Goal: Information Seeking & Learning: Learn about a topic

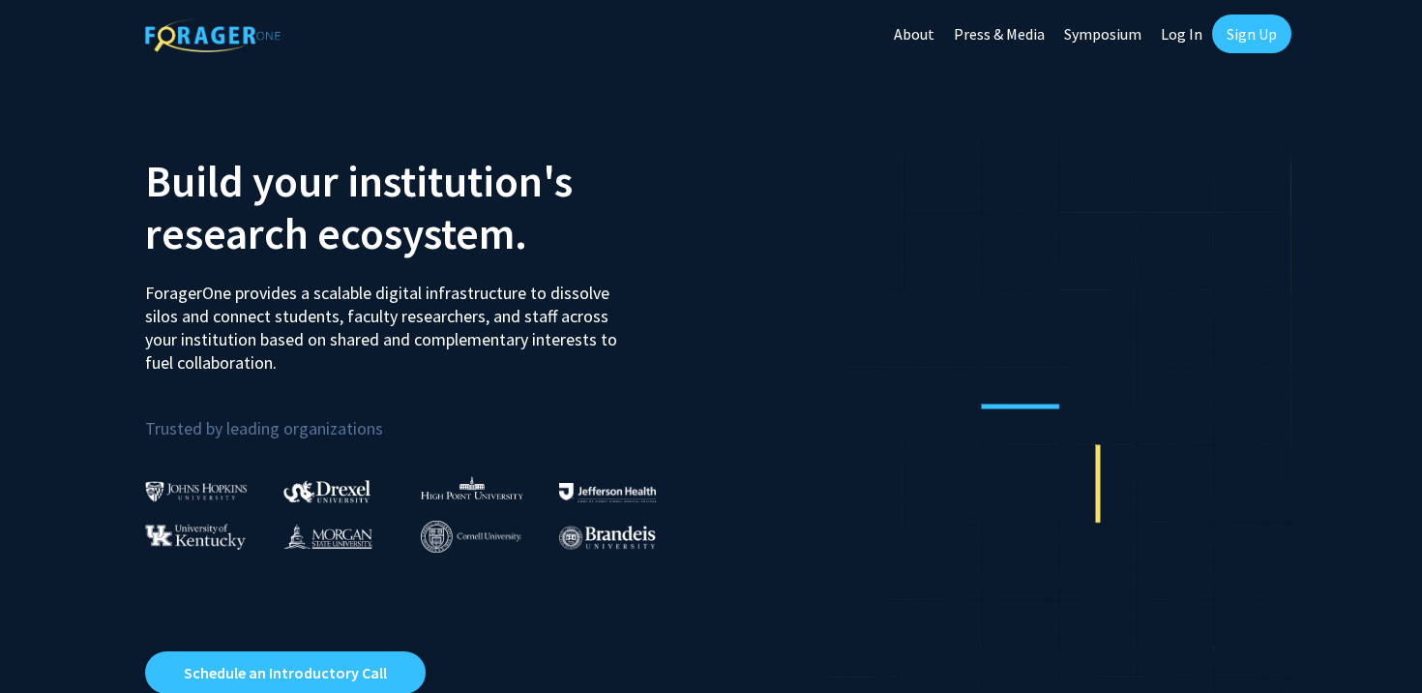
click at [1187, 37] on link "Log In" at bounding box center [1181, 34] width 61 height 68
select select
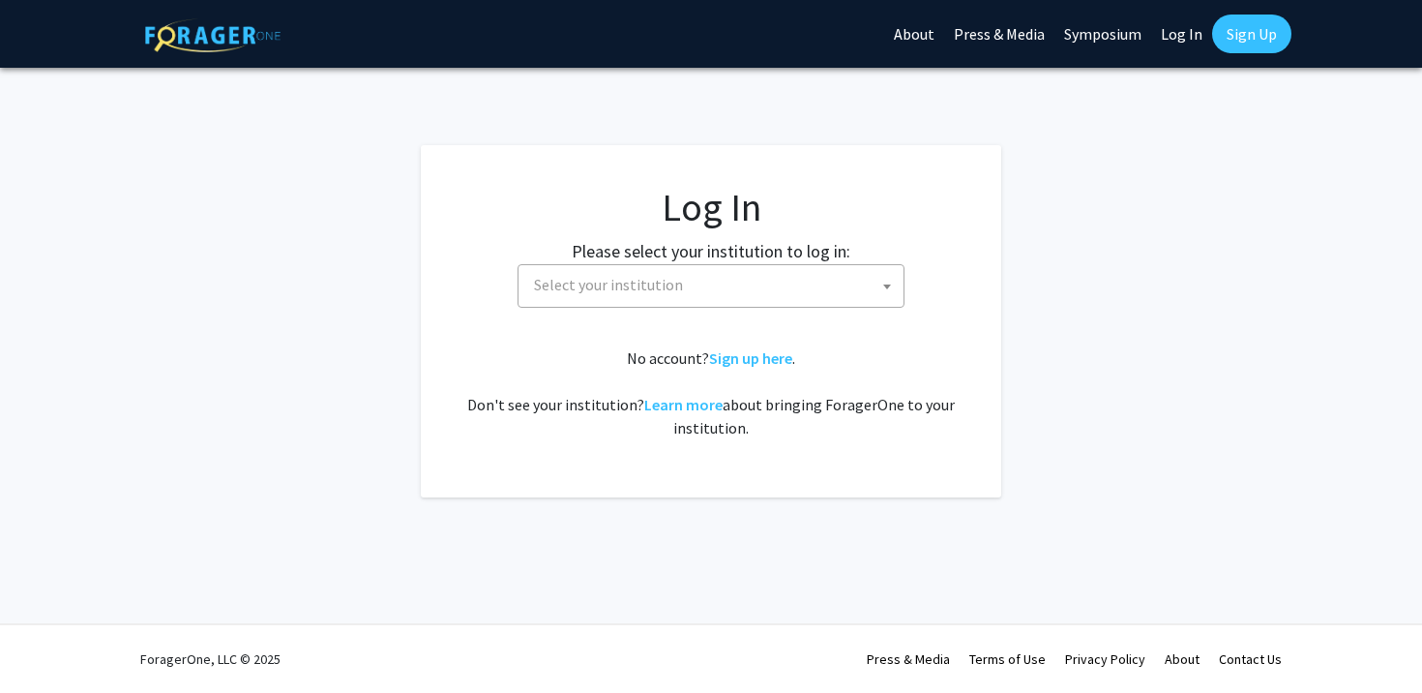
click at [749, 300] on span "Select your institution" at bounding box center [714, 285] width 377 height 40
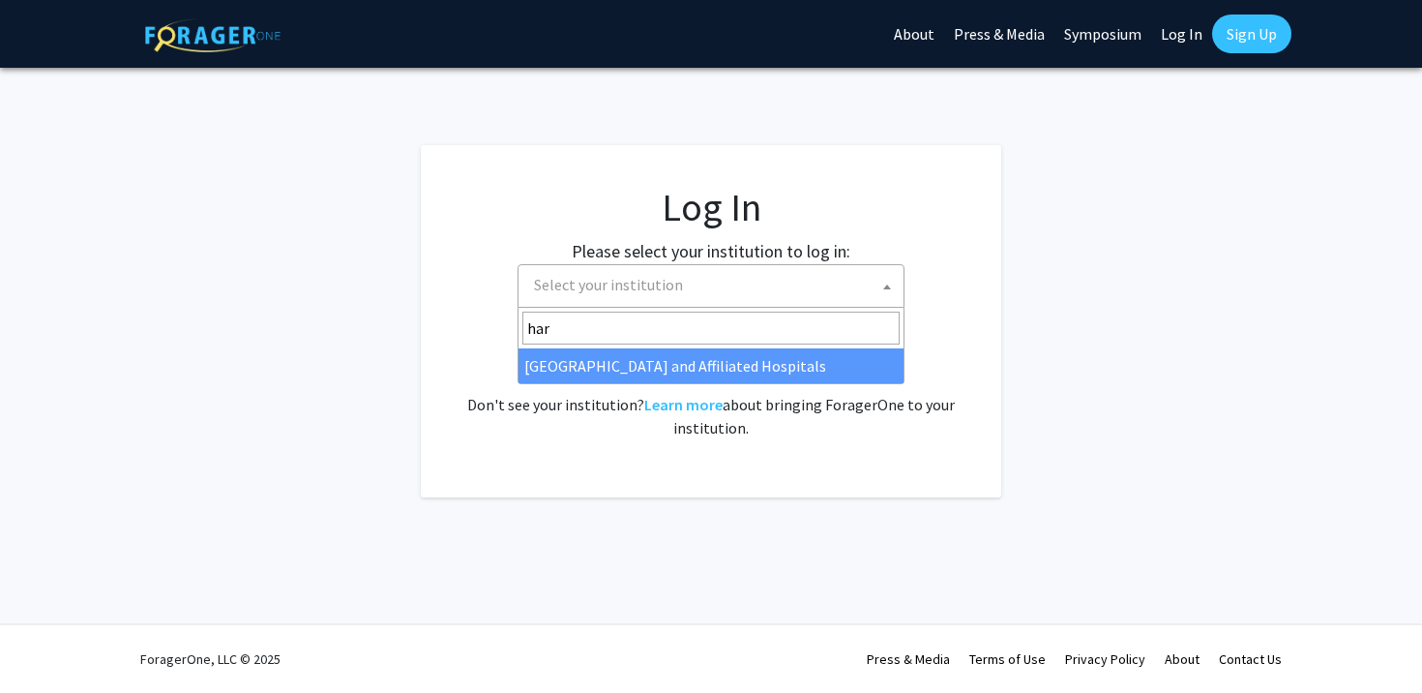
type input "har"
select select "19"
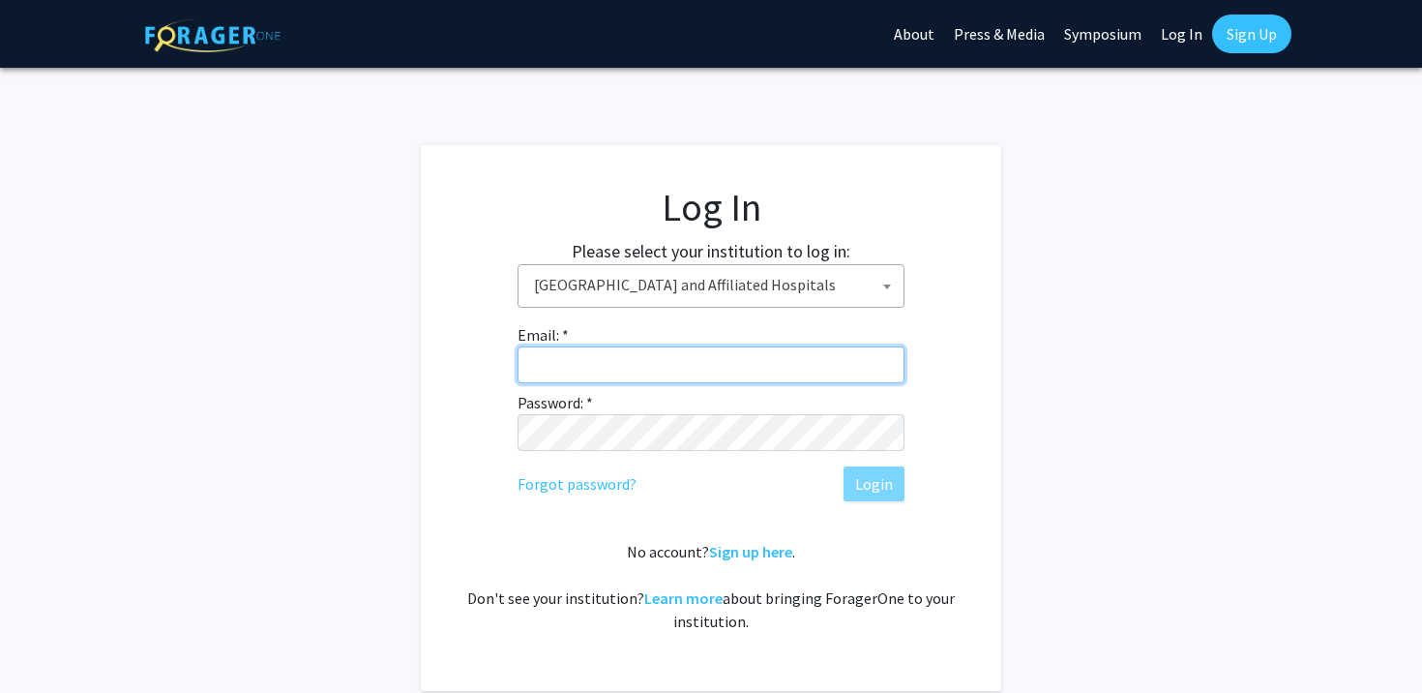
click at [677, 366] on input "Email: *" at bounding box center [711, 364] width 387 height 37
click at [689, 367] on input "Email: *" at bounding box center [711, 364] width 387 height 37
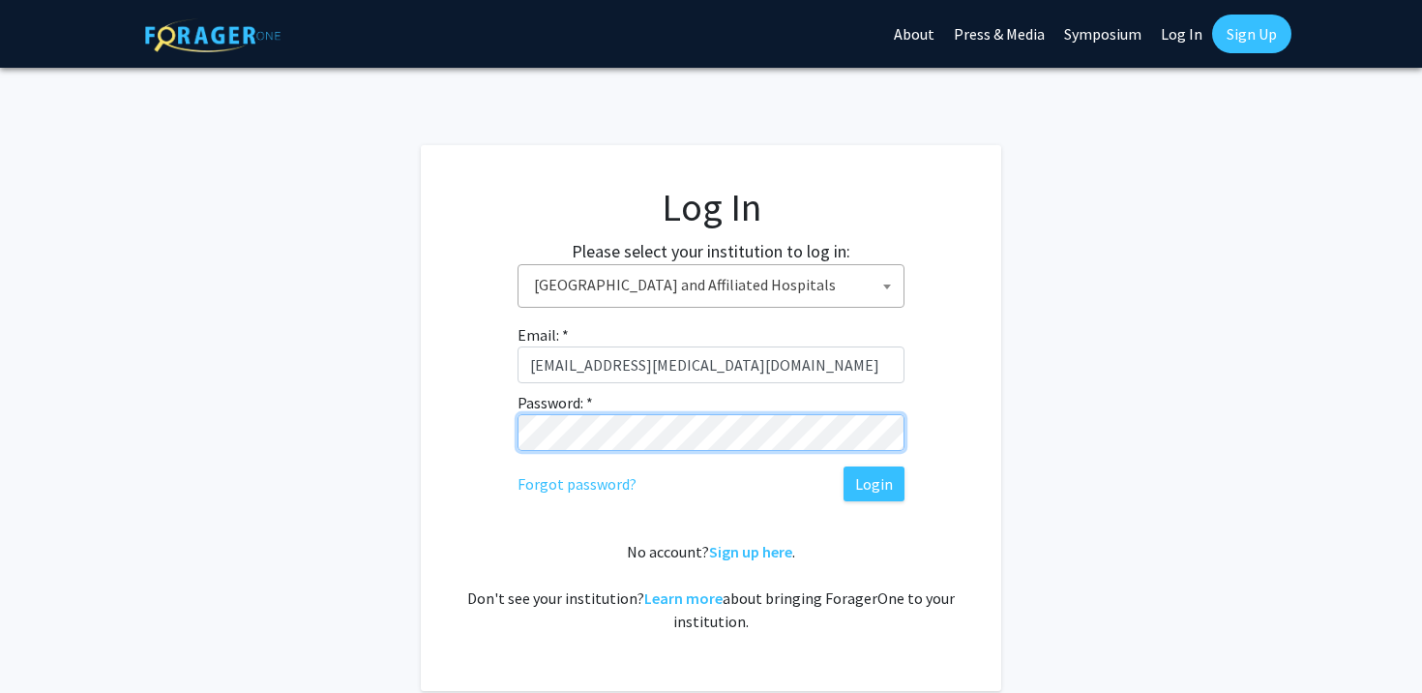
click at [844, 466] on button "Login" at bounding box center [874, 483] width 61 height 35
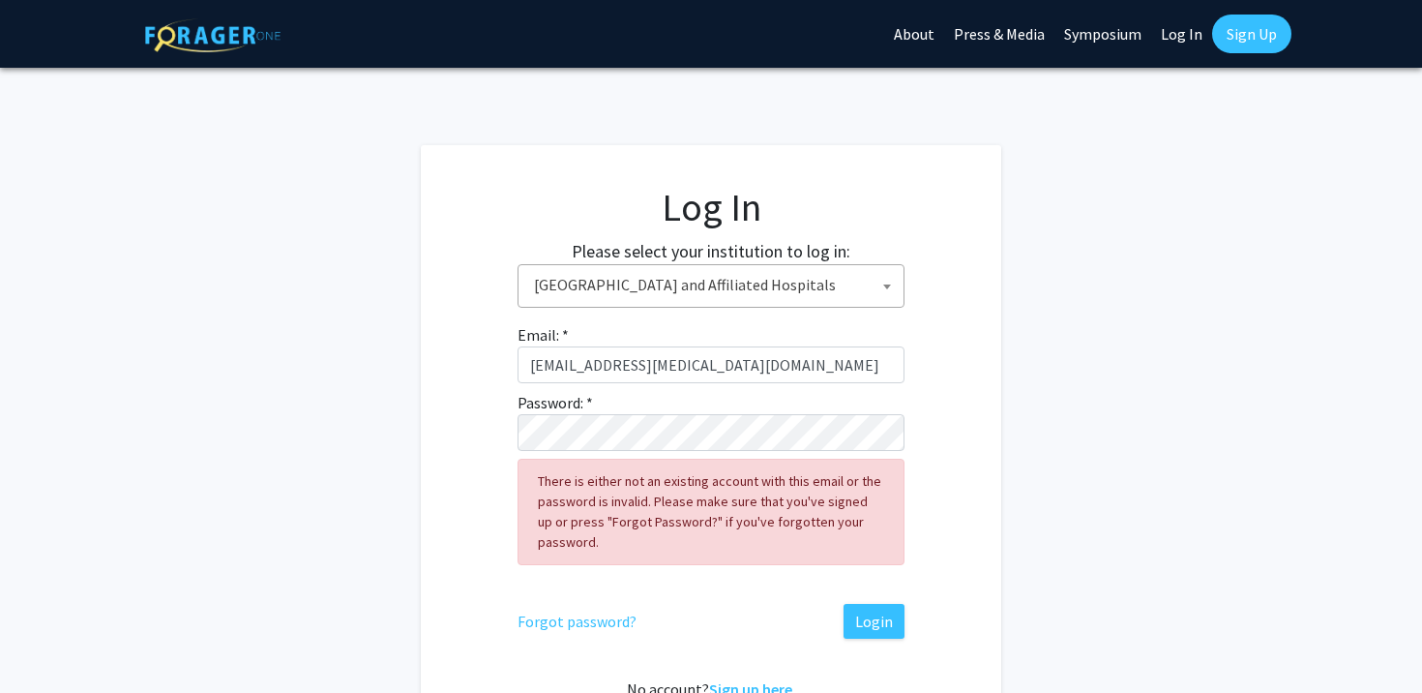
click at [717, 341] on div "Email: * [PERSON_NAME][EMAIL_ADDRESS][MEDICAL_DATA][DOMAIN_NAME] Password: * Th…" at bounding box center [711, 480] width 387 height 315
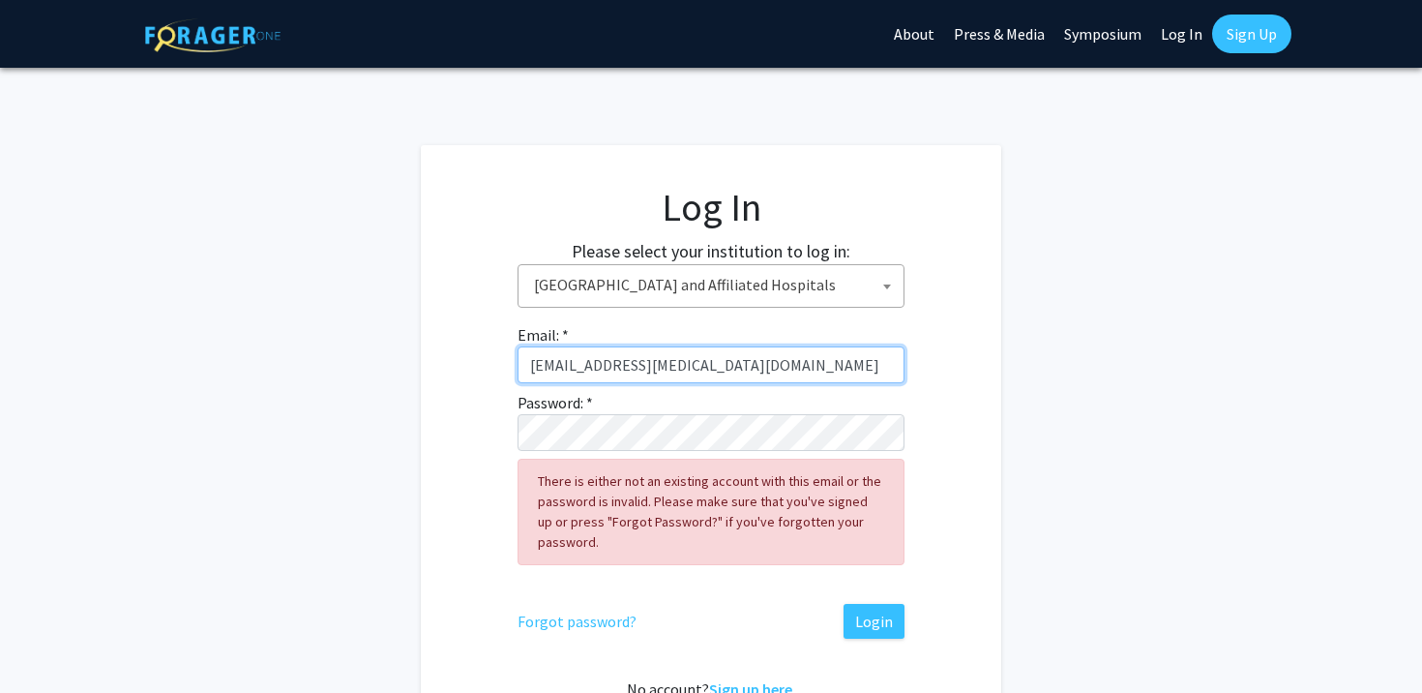
click at [717, 361] on input "[EMAIL_ADDRESS][MEDICAL_DATA][DOMAIN_NAME]" at bounding box center [711, 364] width 387 height 37
drag, startPoint x: 768, startPoint y: 363, endPoint x: 276, endPoint y: 352, distance: 492.5
click at [276, 352] on fg-login "Log In Please select your institution to log in: [GEOGRAPHIC_DATA] [GEOGRAPHIC_…" at bounding box center [711, 486] width 1422 height 683
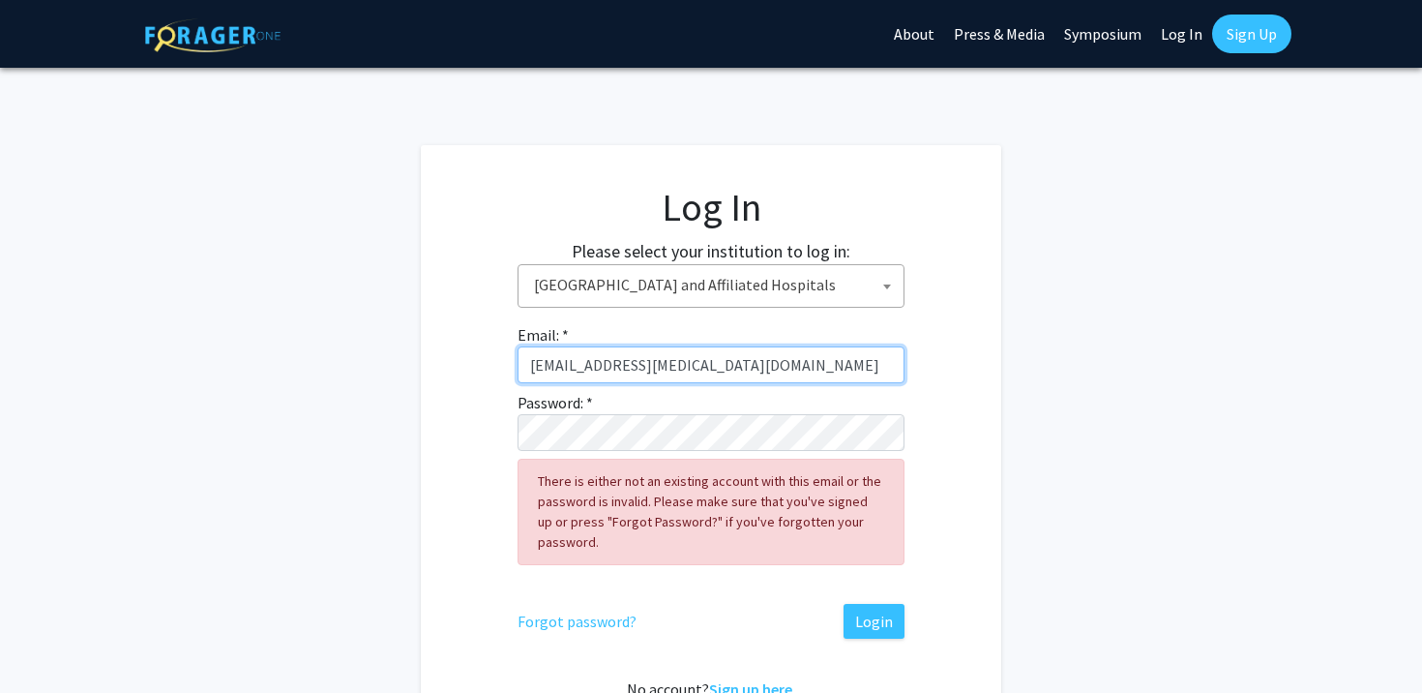
type input "[EMAIL_ADDRESS][MEDICAL_DATA][DOMAIN_NAME]"
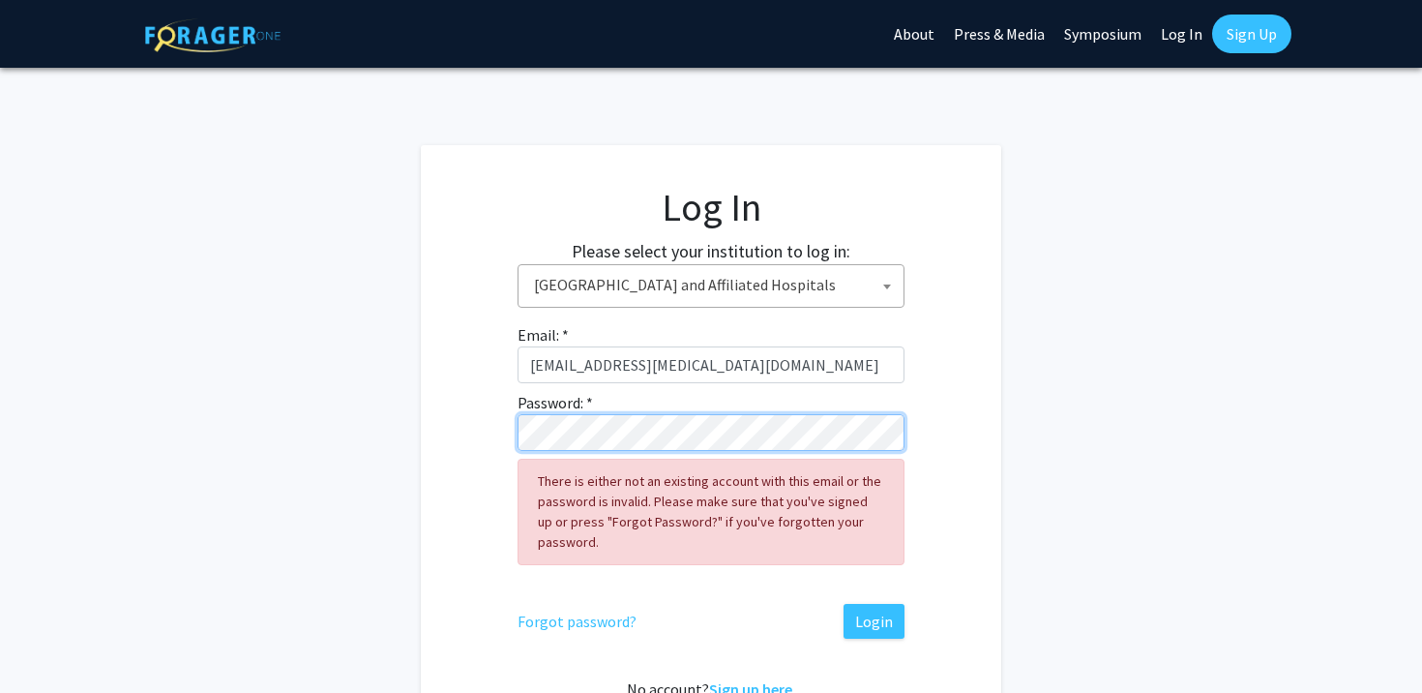
click at [844, 604] on button "Login" at bounding box center [874, 621] width 61 height 35
click at [272, 431] on fg-login "Log In Please select your institution to log in: [GEOGRAPHIC_DATA] [GEOGRAPHIC_…" at bounding box center [711, 486] width 1422 height 683
click at [844, 604] on button "Login" at bounding box center [874, 621] width 61 height 35
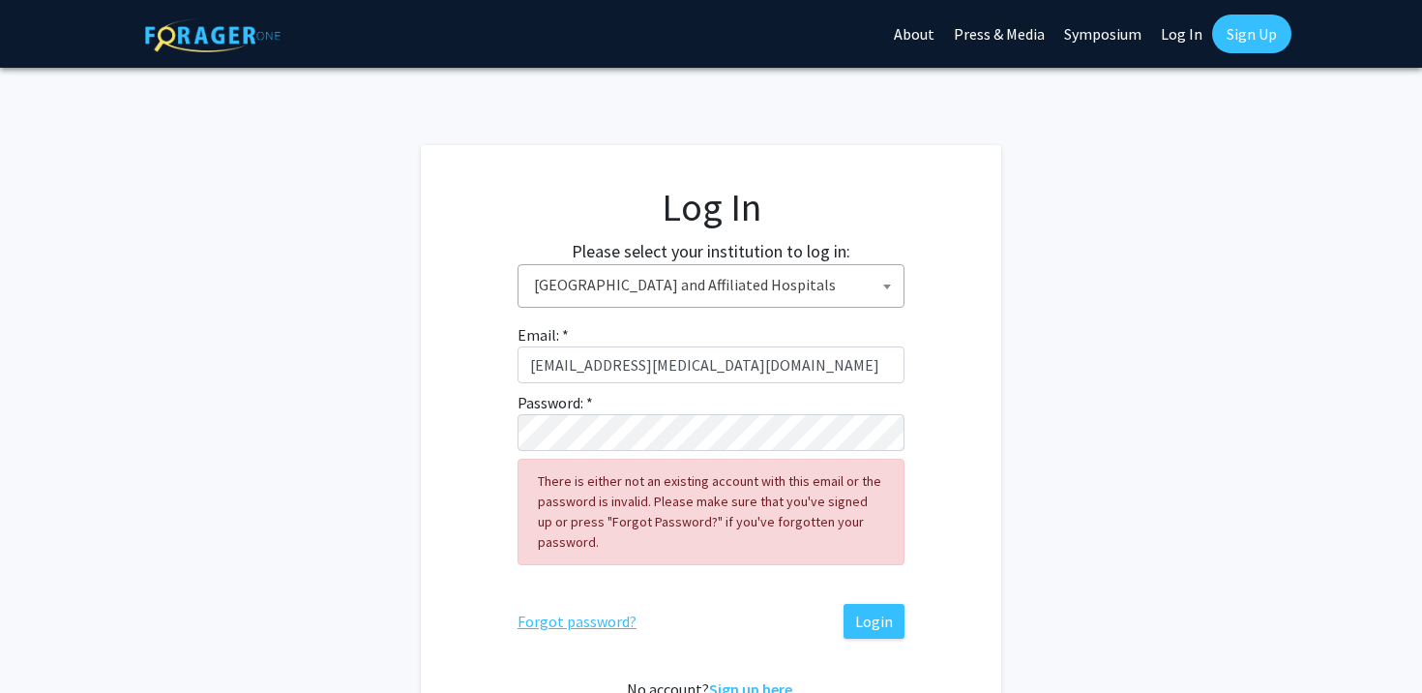
click at [587, 614] on link "Forgot password?" at bounding box center [577, 620] width 119 height 23
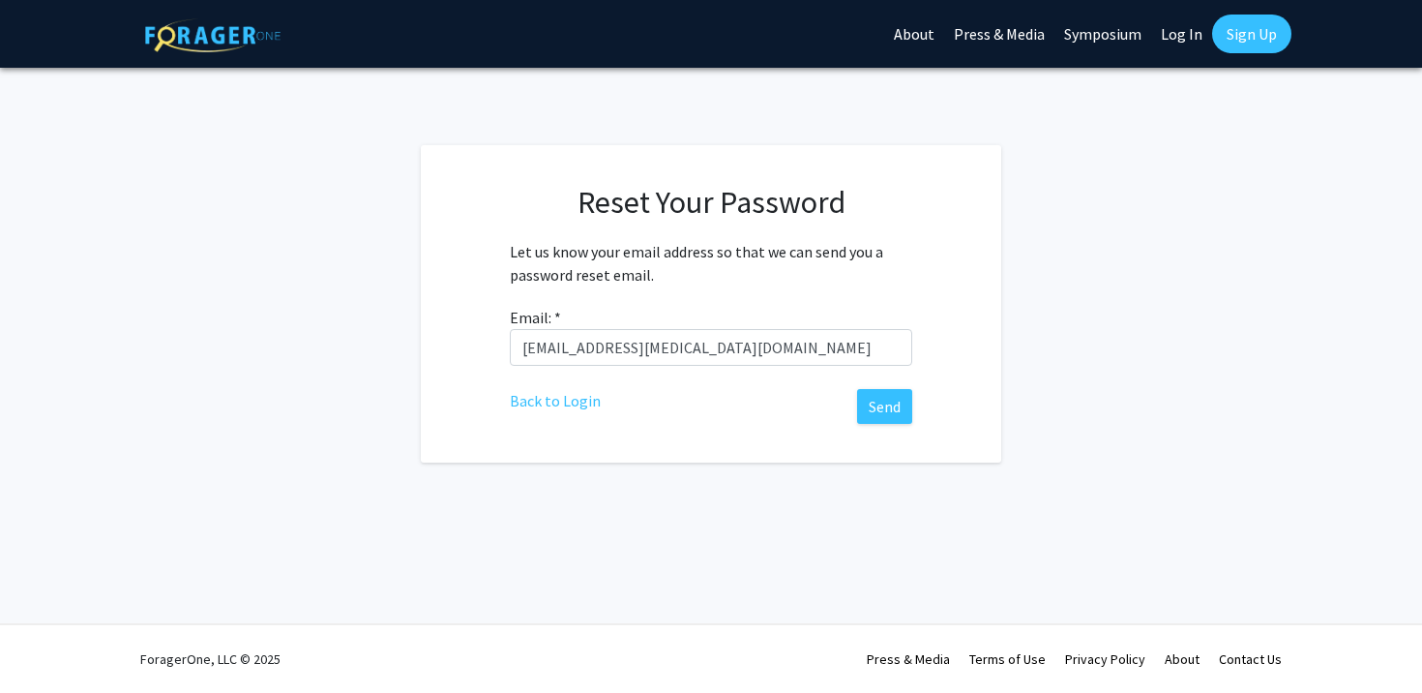
click at [887, 426] on fg-card "Reset Your Password Let us know your email address so that we can send you a pa…" at bounding box center [711, 303] width 580 height 317
click at [884, 399] on button "Send" at bounding box center [884, 406] width 55 height 35
click at [894, 417] on button "Send" at bounding box center [884, 406] width 55 height 35
click at [727, 342] on input "[EMAIL_ADDRESS][MEDICAL_DATA][DOMAIN_NAME]" at bounding box center [711, 347] width 402 height 37
click at [1159, 36] on link "Log In" at bounding box center [1181, 34] width 61 height 68
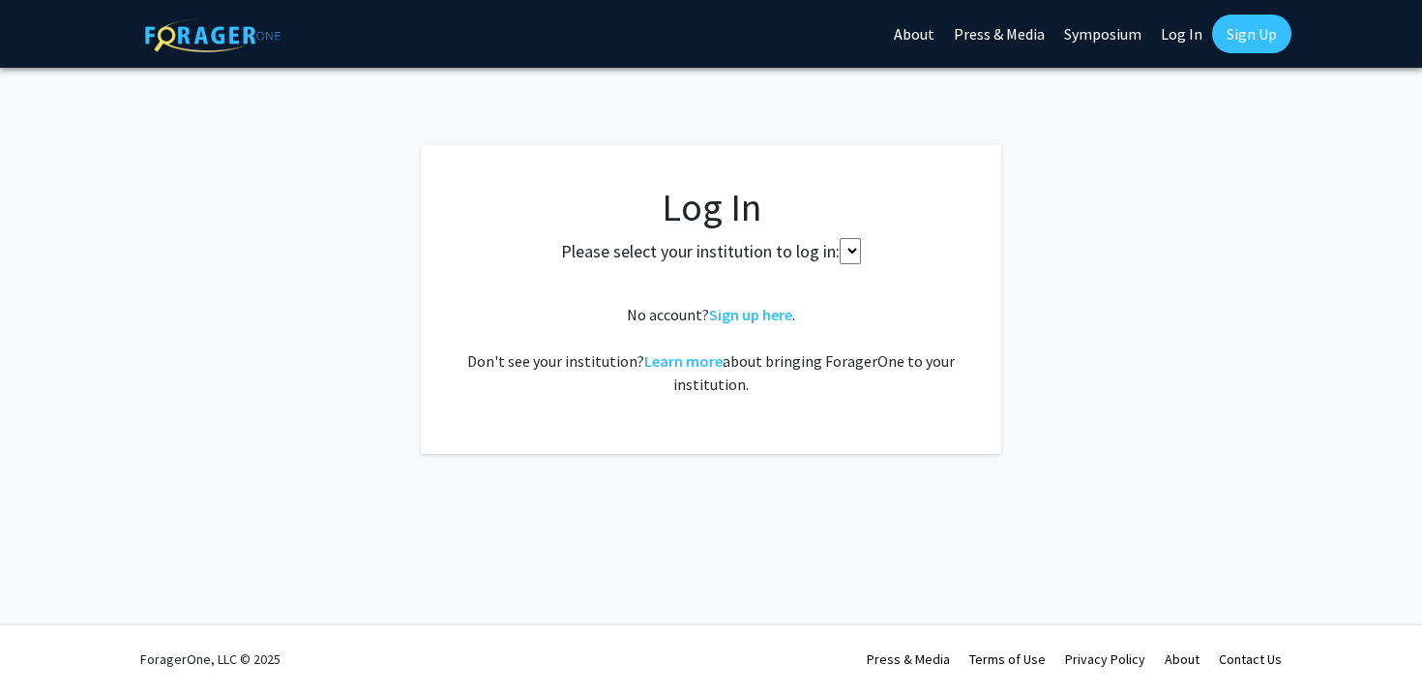
select select
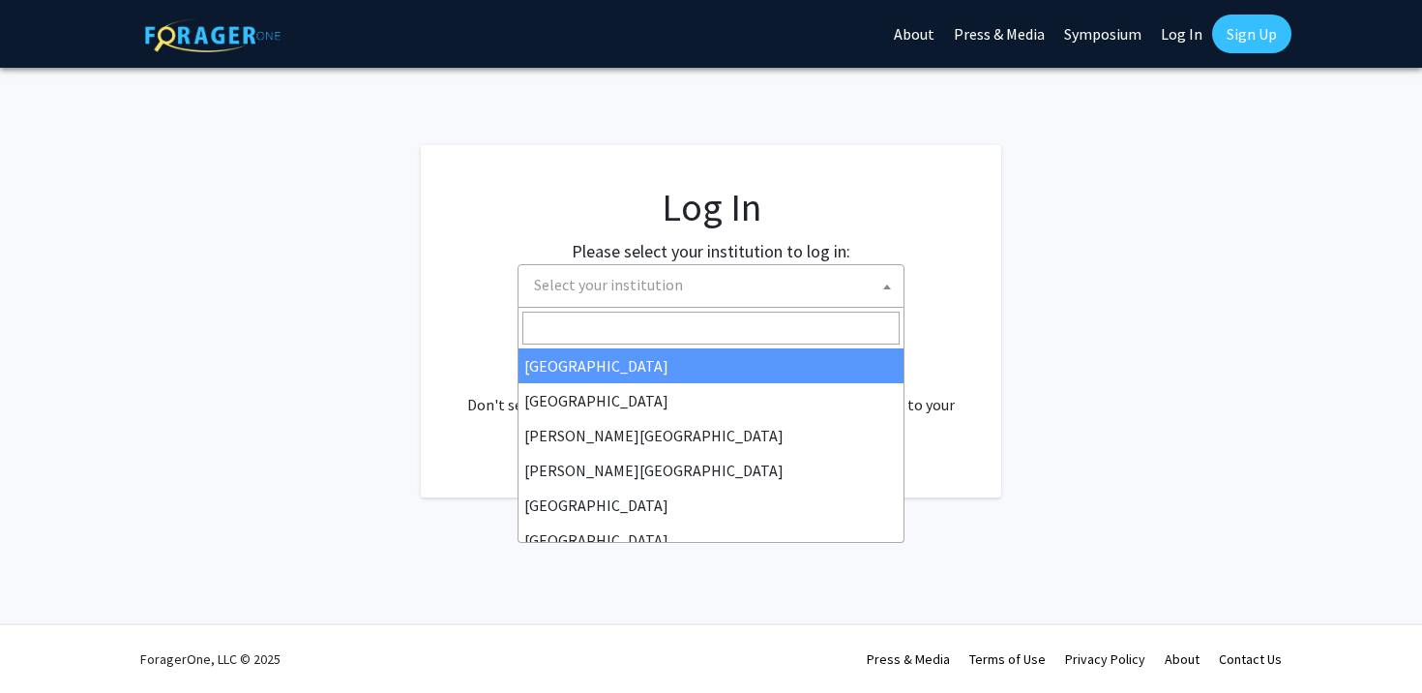
click at [721, 286] on span "Select your institution" at bounding box center [714, 285] width 377 height 40
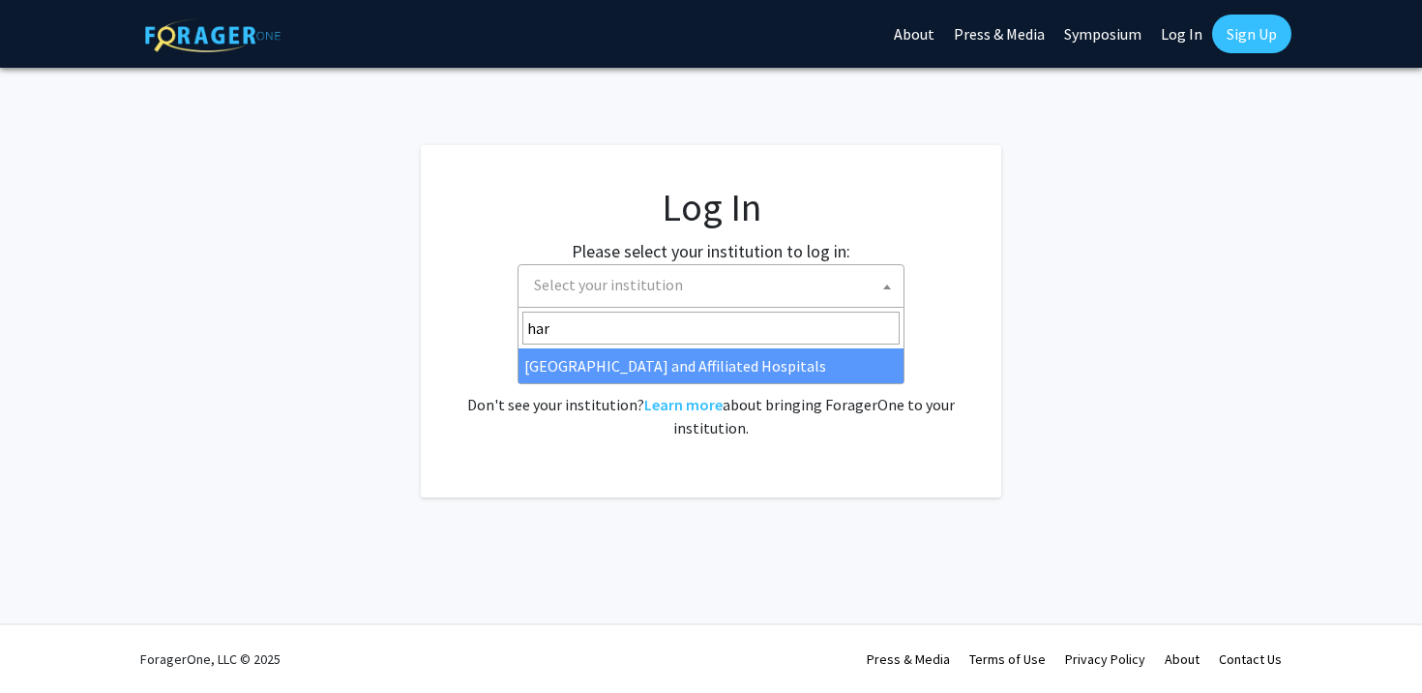
type input "har"
select select "19"
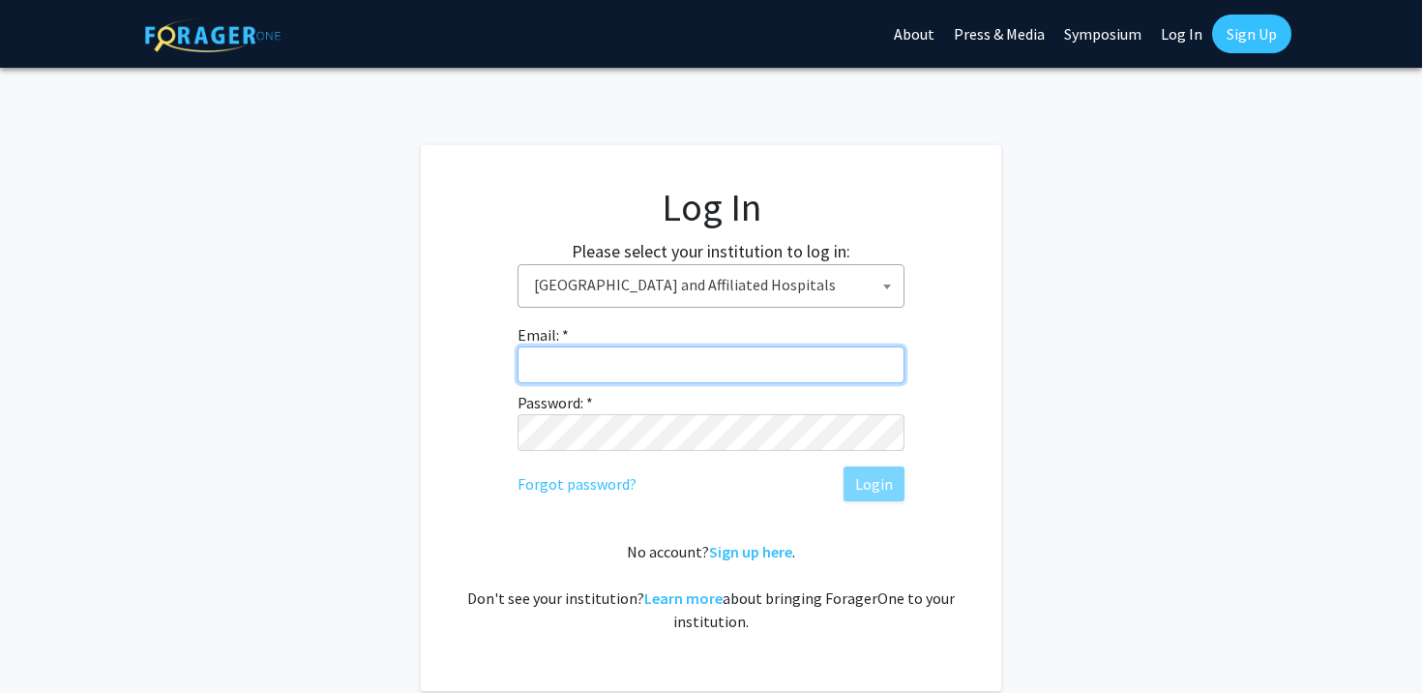
click at [662, 372] on input "Email: *" at bounding box center [711, 364] width 387 height 37
type input "[EMAIL_ADDRESS][MEDICAL_DATA][DOMAIN_NAME]"
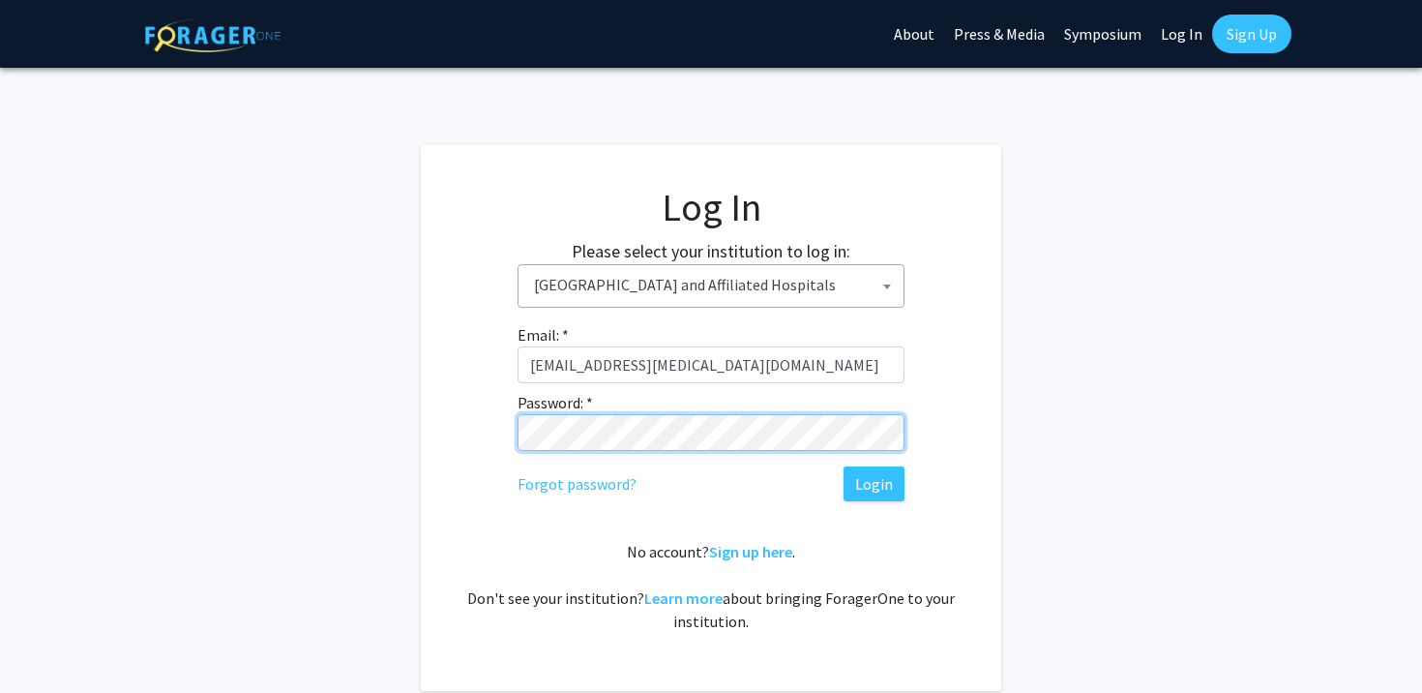
click at [844, 466] on button "Login" at bounding box center [874, 483] width 61 height 35
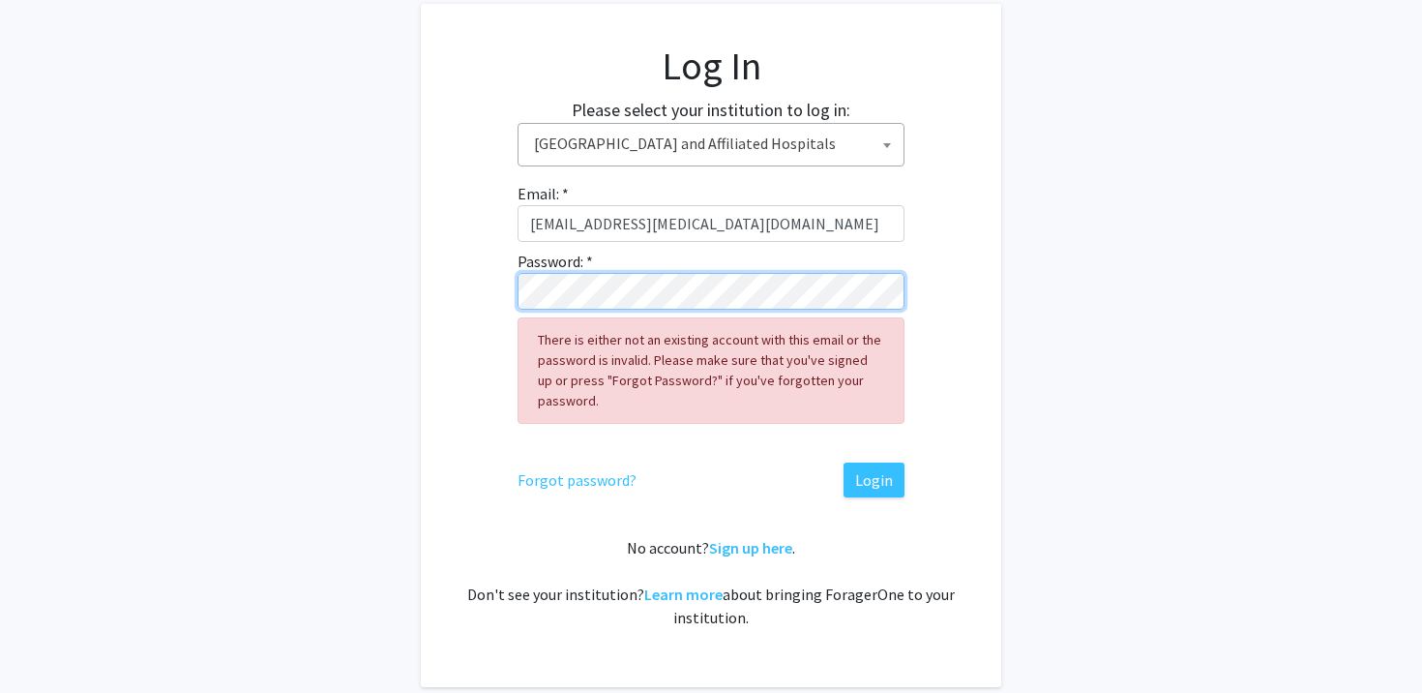
scroll to position [144, 0]
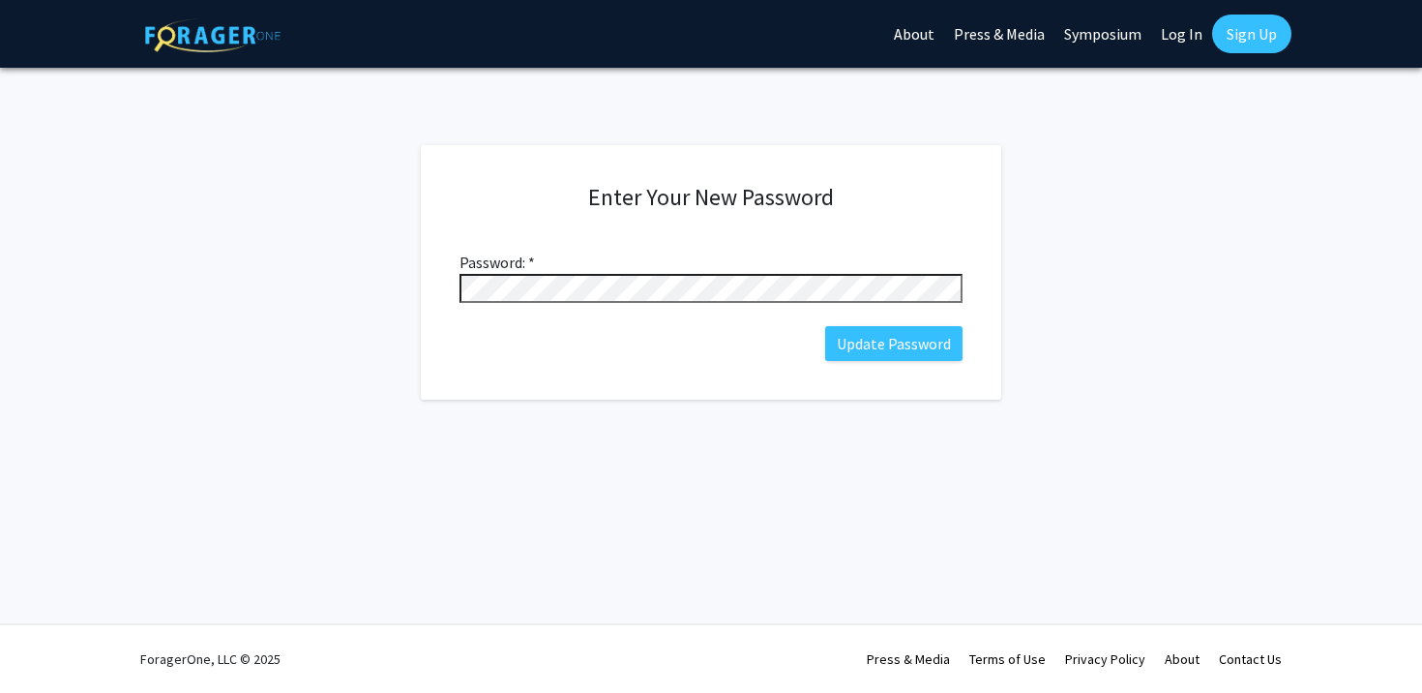
click button "Update Password" at bounding box center [893, 343] width 137 height 35
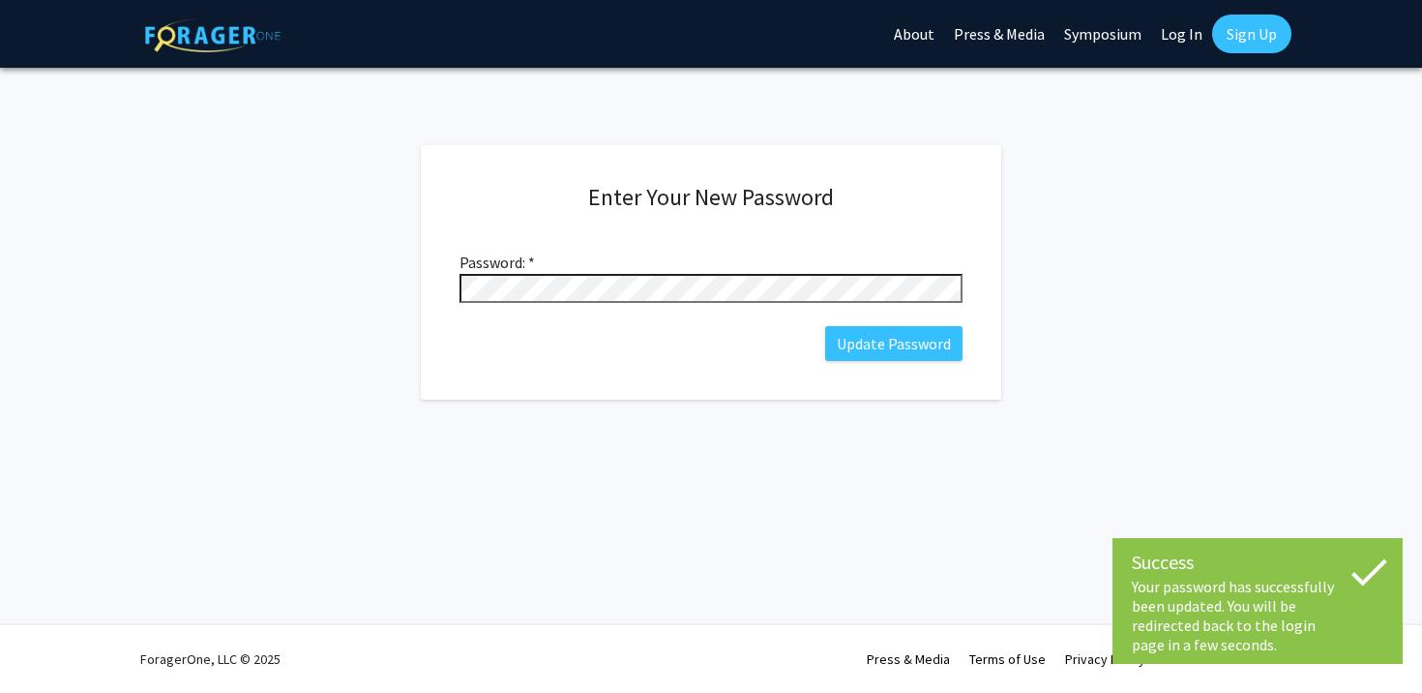
click at [1174, 31] on link "Log In" at bounding box center [1181, 34] width 61 height 68
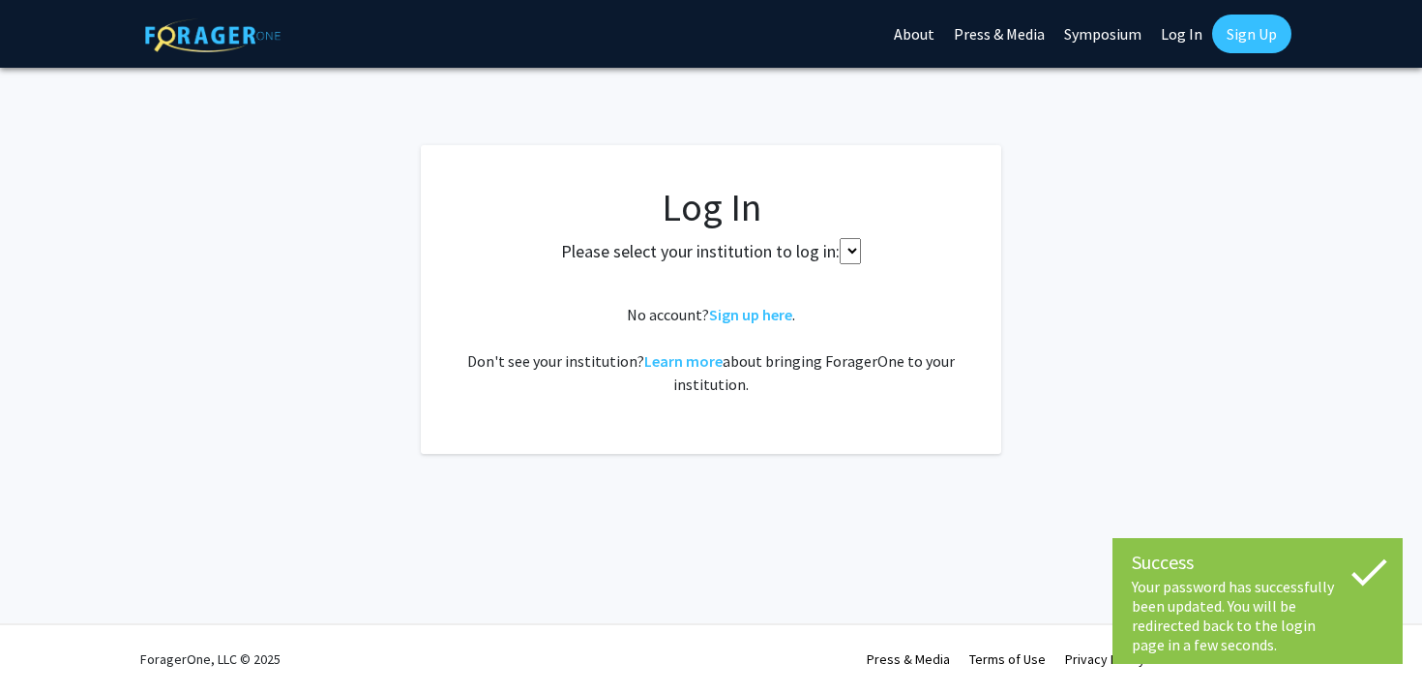
select select
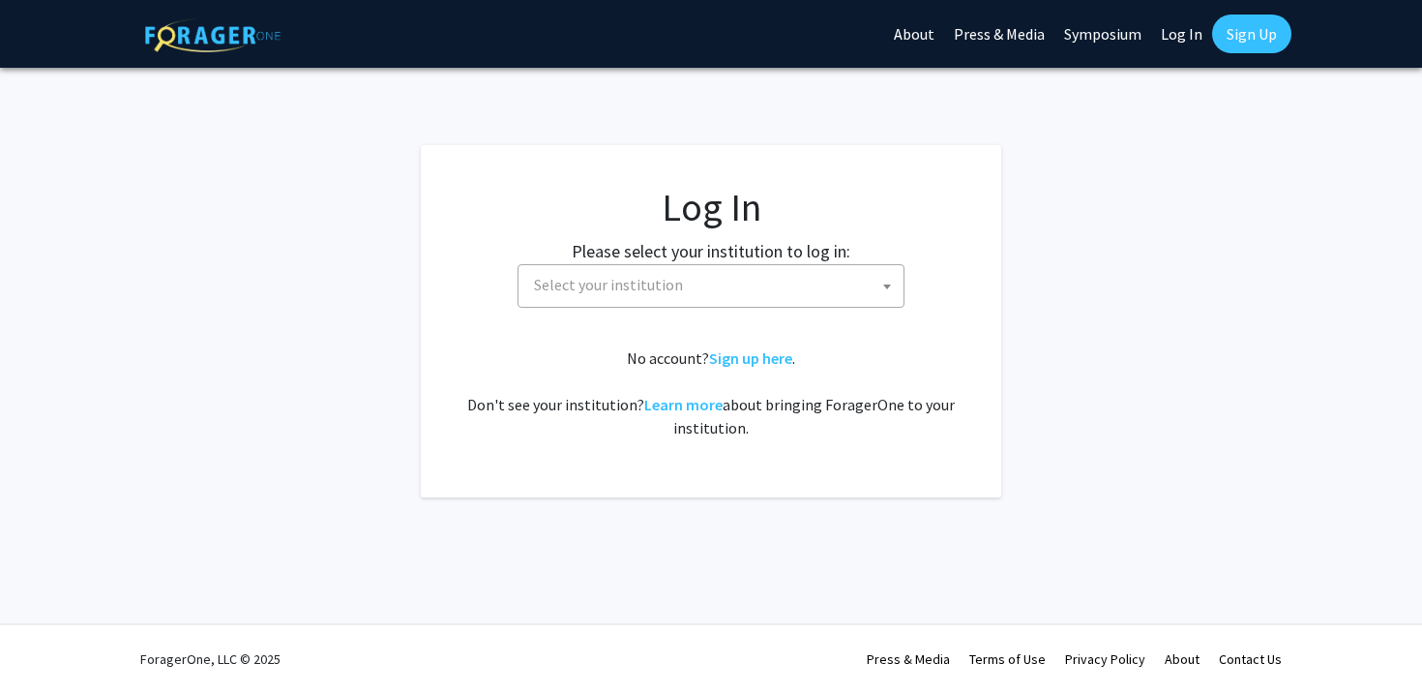
click at [1082, 231] on fg-login "Log In Please select your institution to log in: Baylor University Brandeis Uni…" at bounding box center [711, 321] width 1422 height 352
click at [727, 284] on span "Select your institution" at bounding box center [714, 285] width 377 height 40
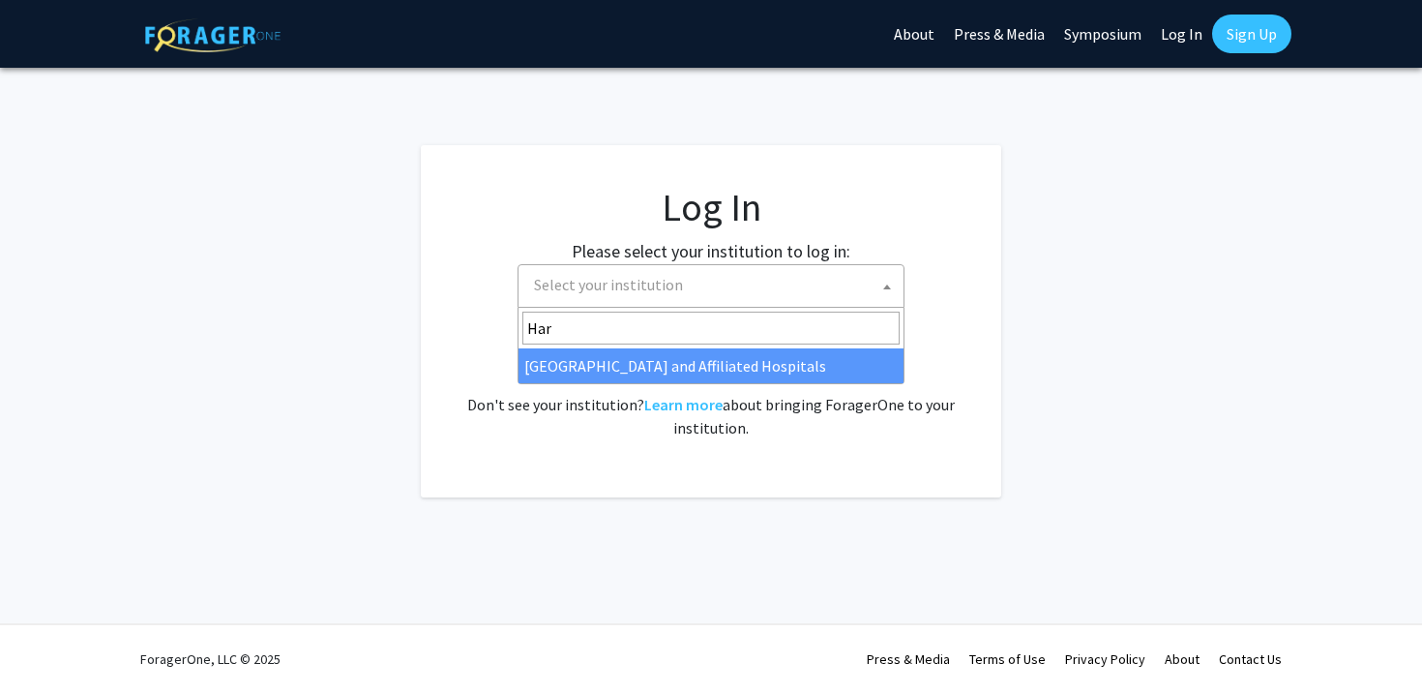
type input "Har"
select select "19"
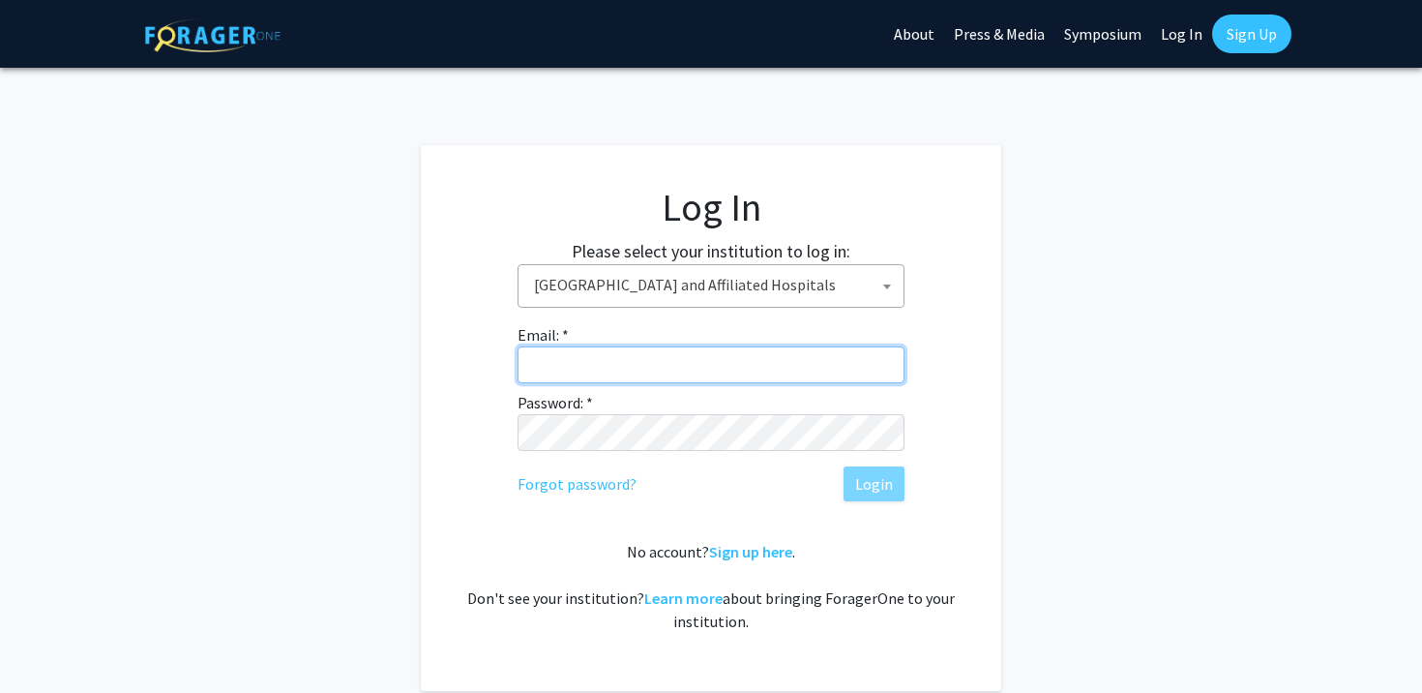
click at [605, 374] on input "Email: *" at bounding box center [711, 364] width 387 height 37
type input "[EMAIL_ADDRESS][MEDICAL_DATA][DOMAIN_NAME]"
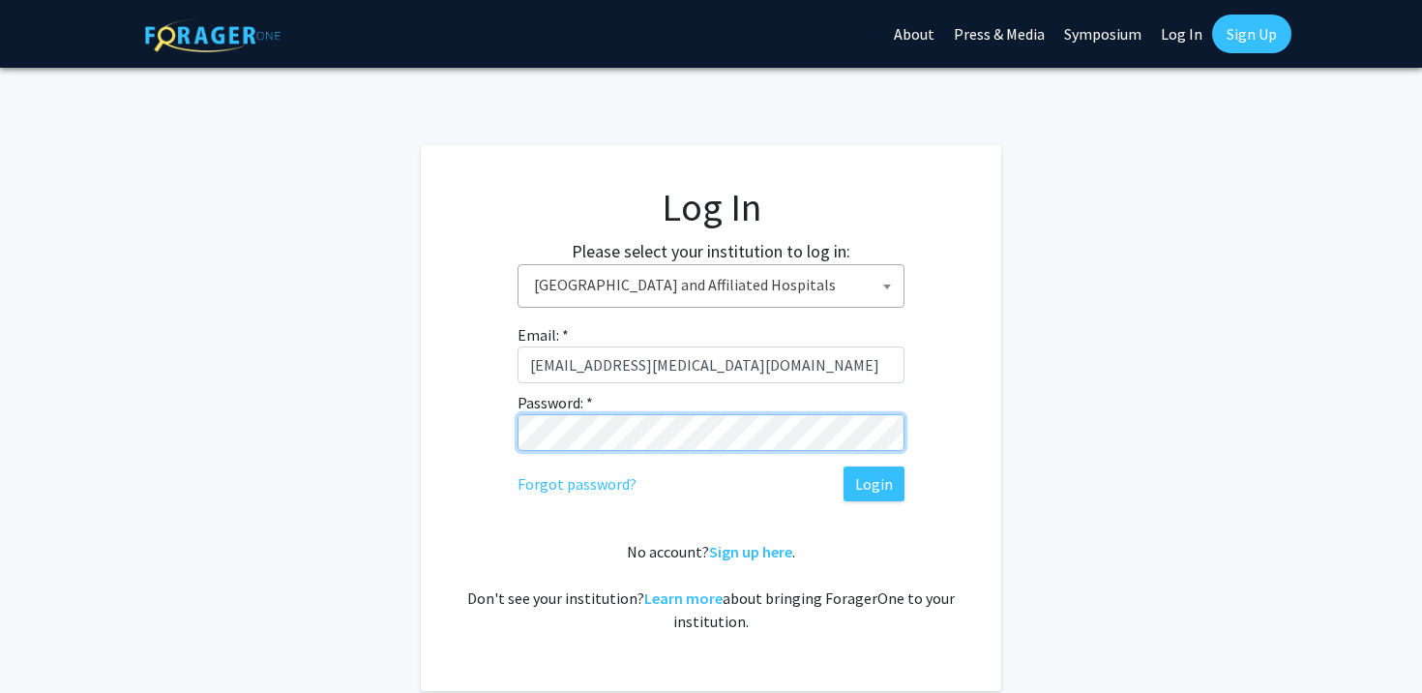
click at [844, 466] on button "Login" at bounding box center [874, 483] width 61 height 35
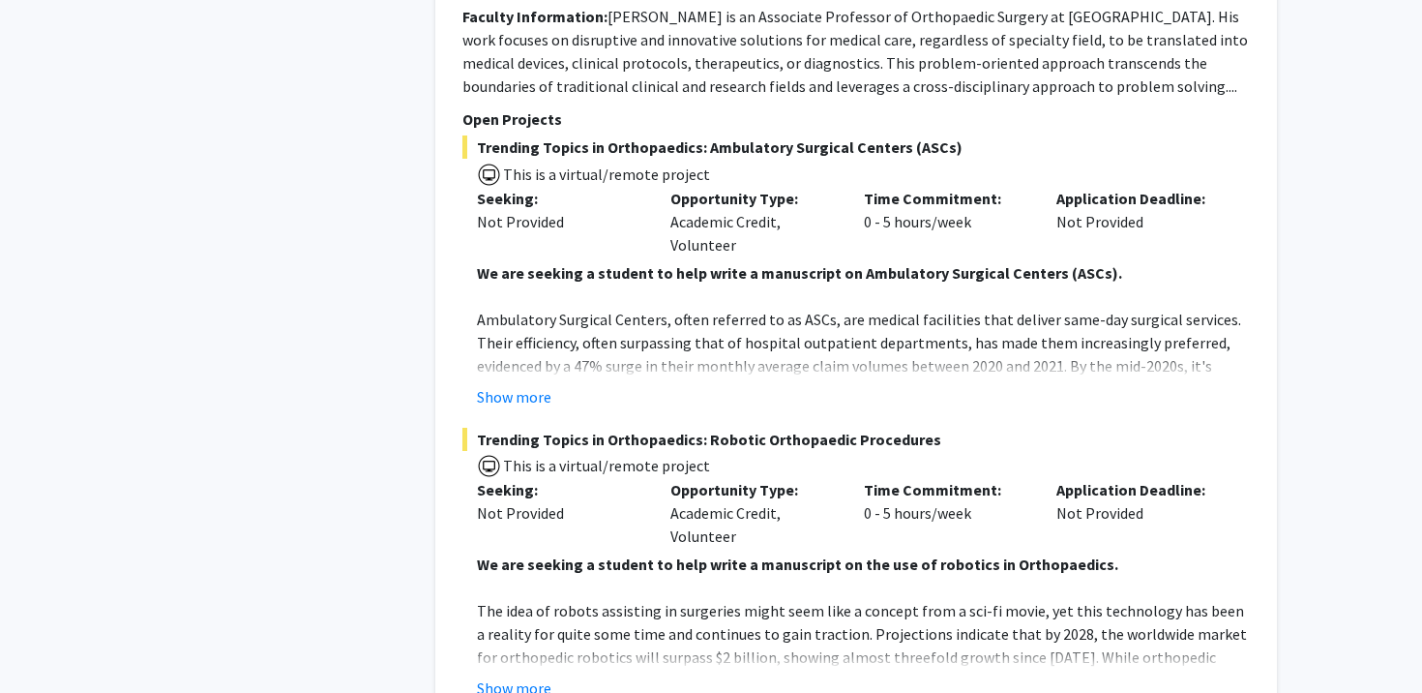
scroll to position [4964, 0]
click at [518, 386] on button "Show more" at bounding box center [514, 397] width 74 height 23
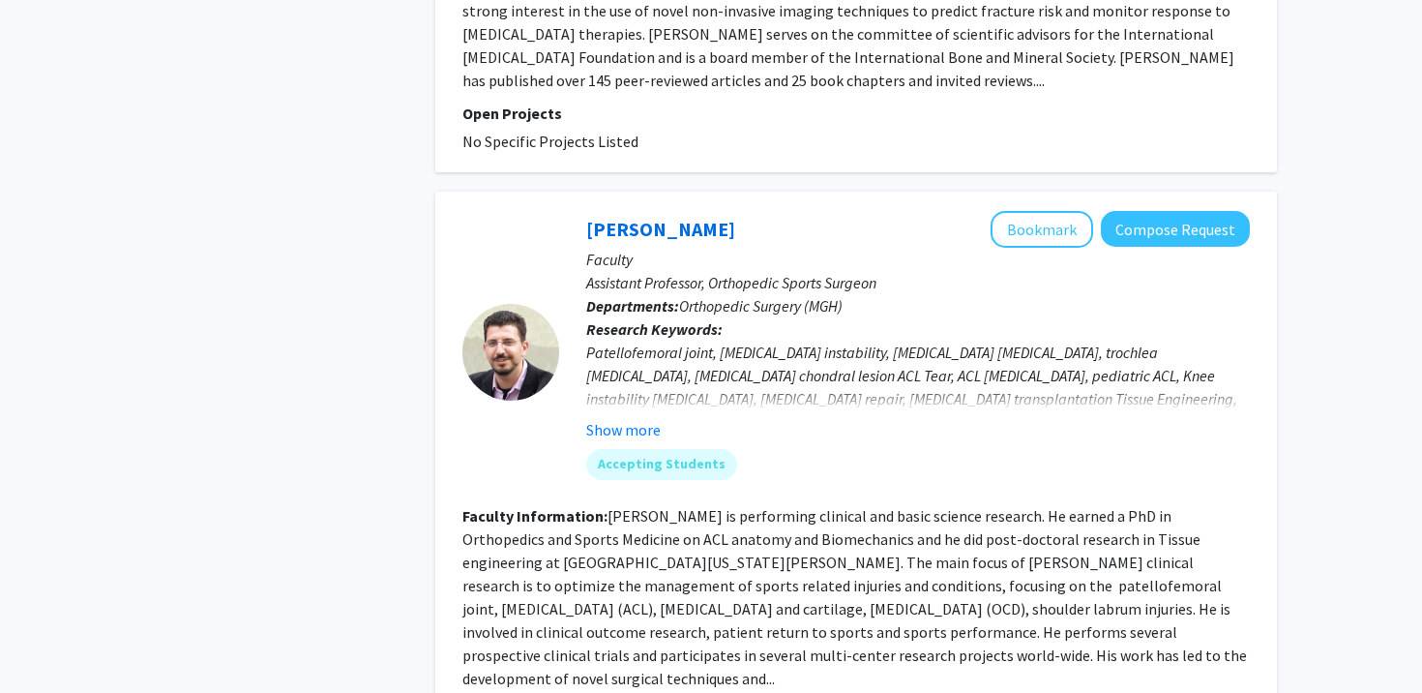
scroll to position [8478, 0]
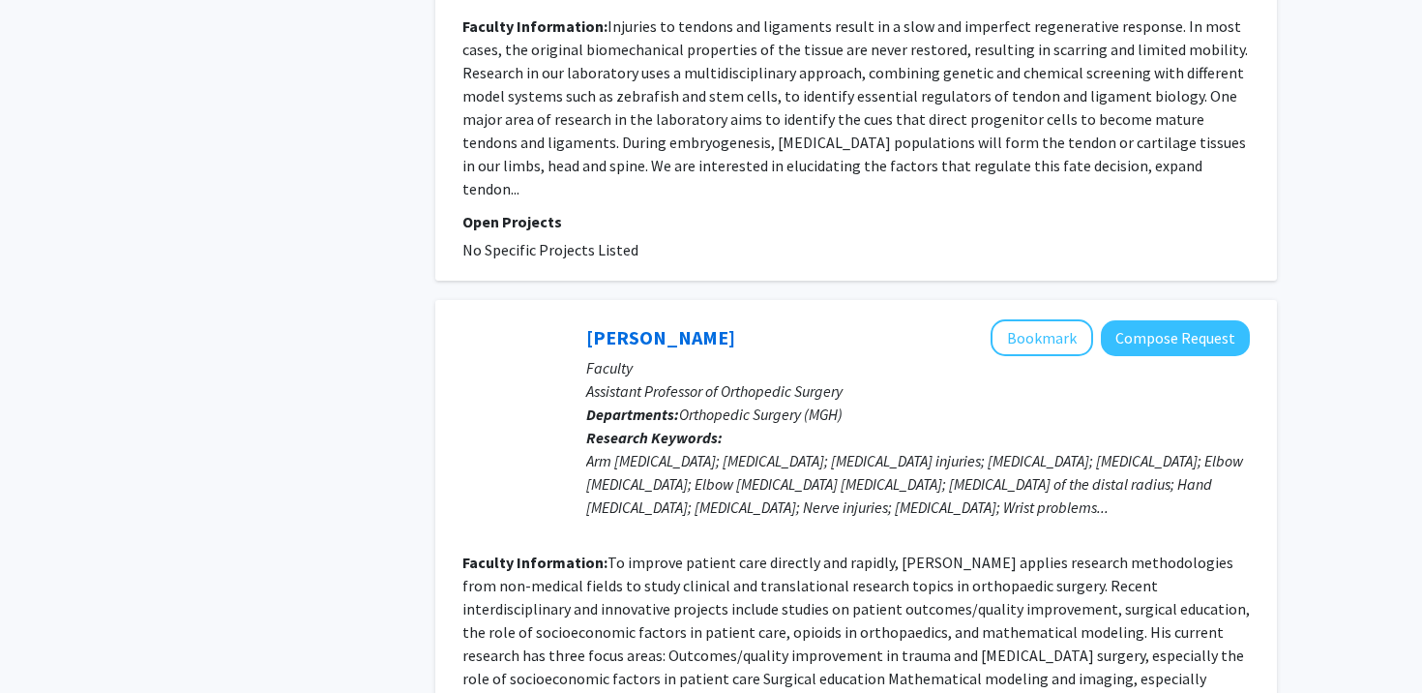
scroll to position [4112, 0]
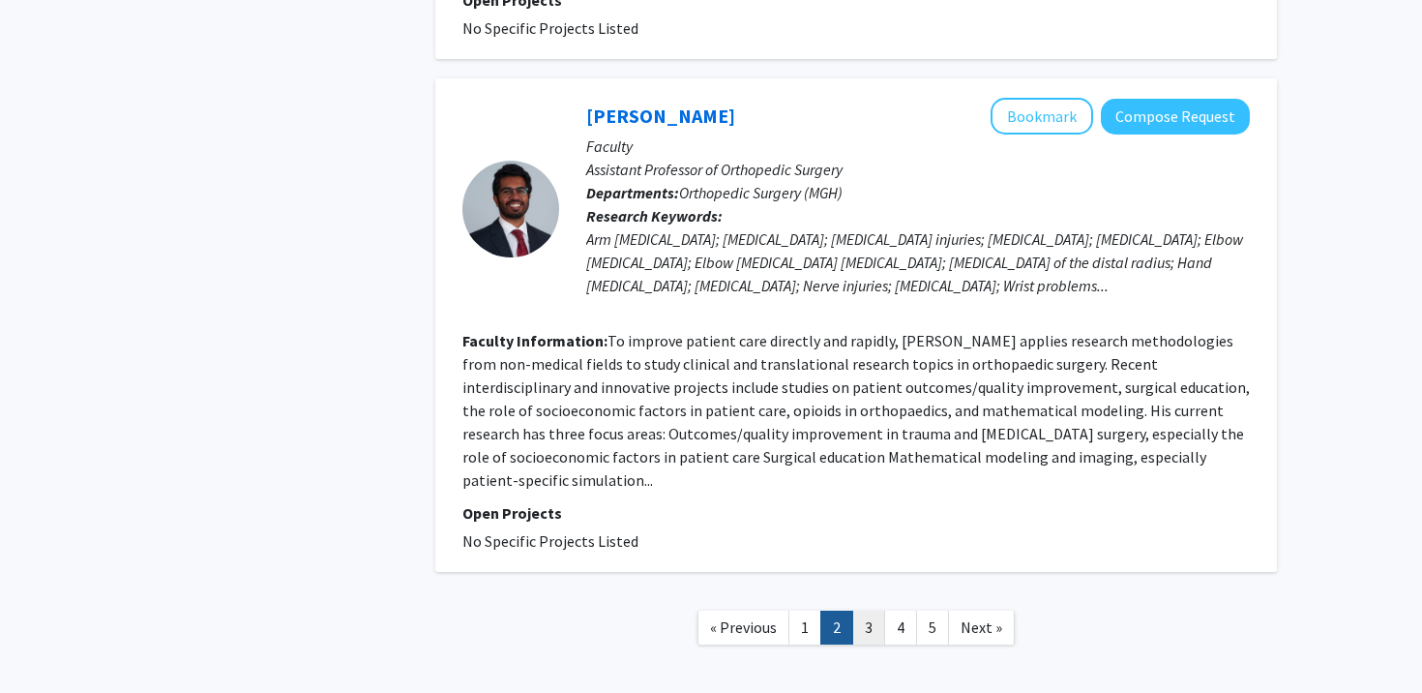
click at [873, 610] on link "3" at bounding box center [868, 627] width 33 height 34
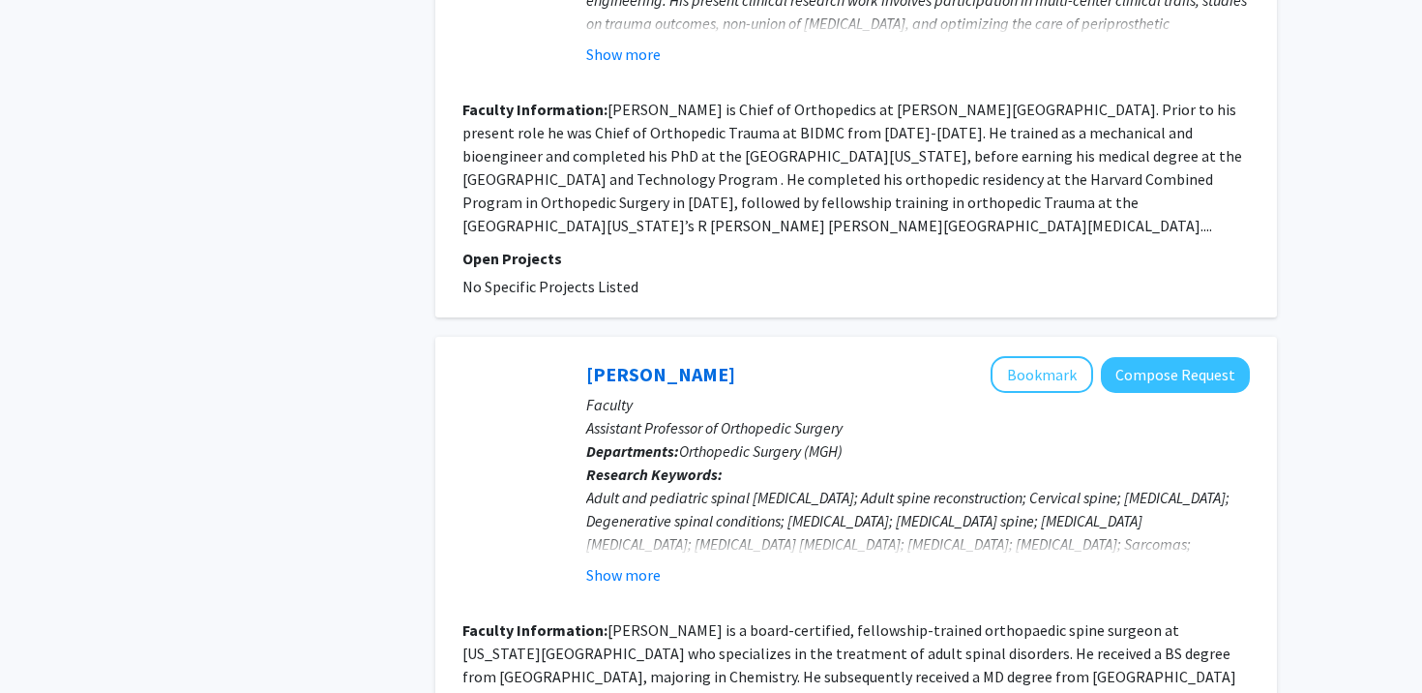
scroll to position [4623, 0]
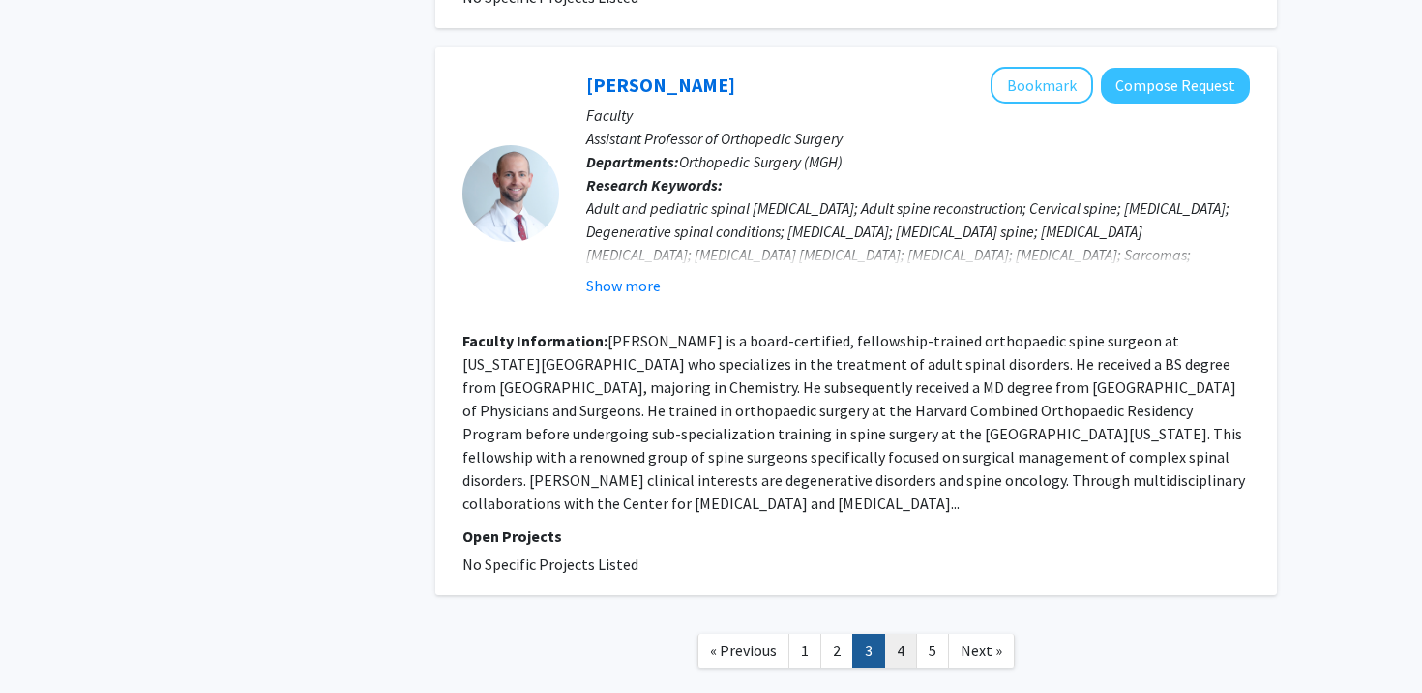
click at [902, 634] on link "4" at bounding box center [900, 651] width 33 height 34
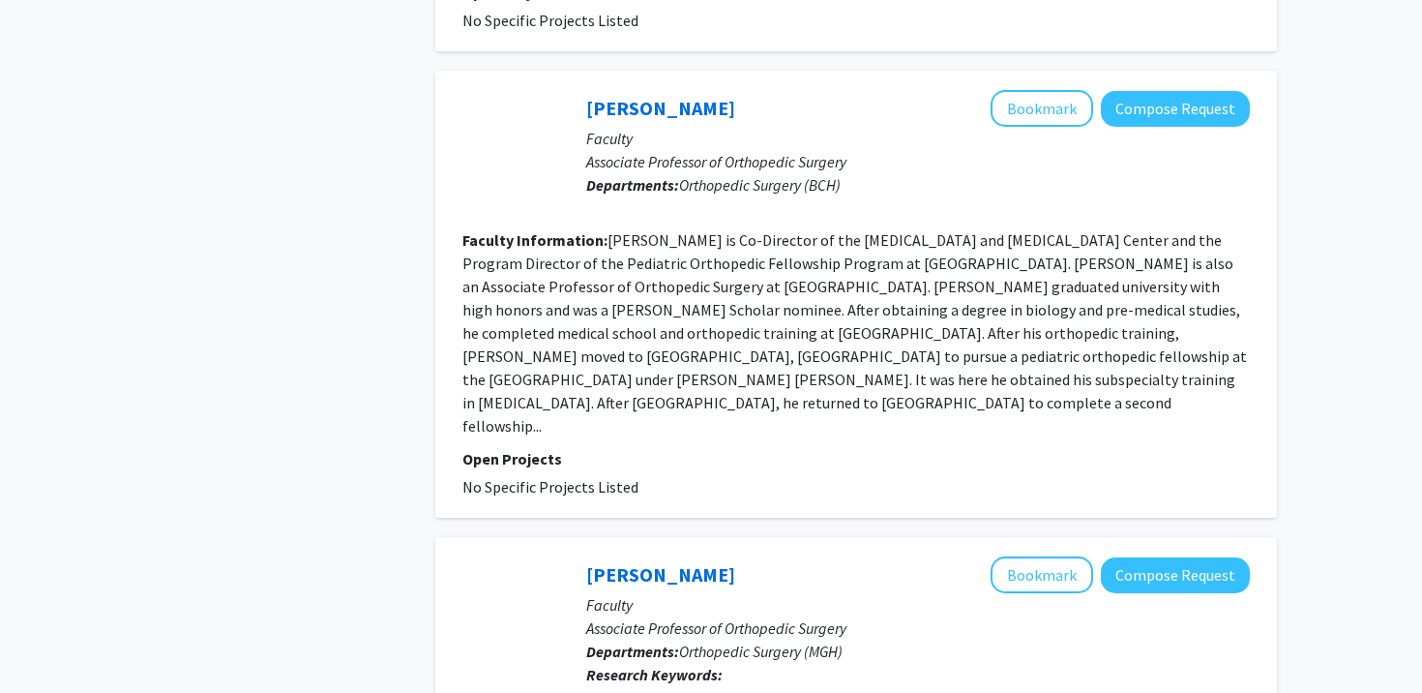
scroll to position [4041, 0]
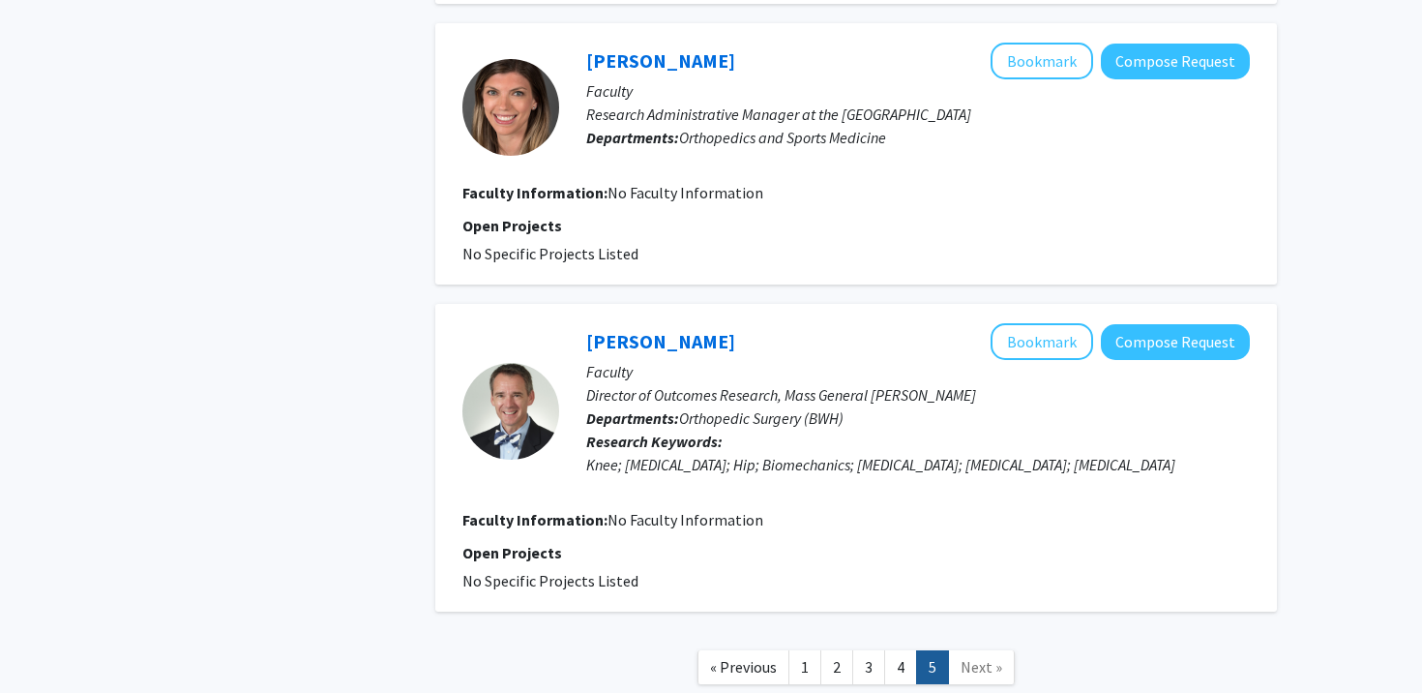
scroll to position [2802, 0]
